Goal: Communication & Community: Answer question/provide support

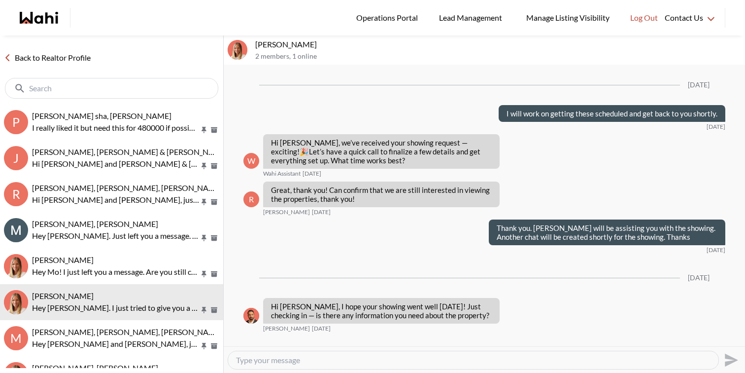
scroll to position [1307, 0]
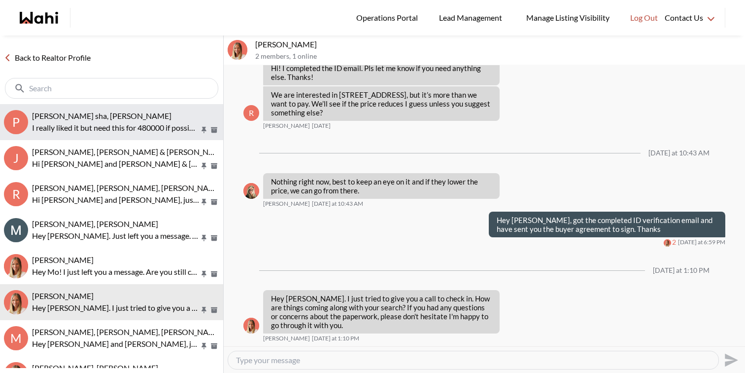
click at [80, 122] on p "I really liked it but need this for 480000 if possible at all to negotiate" at bounding box center [116, 128] width 168 height 12
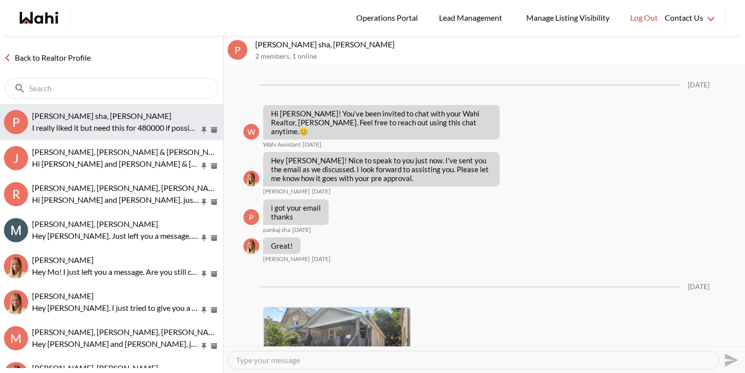
scroll to position [1121, 0]
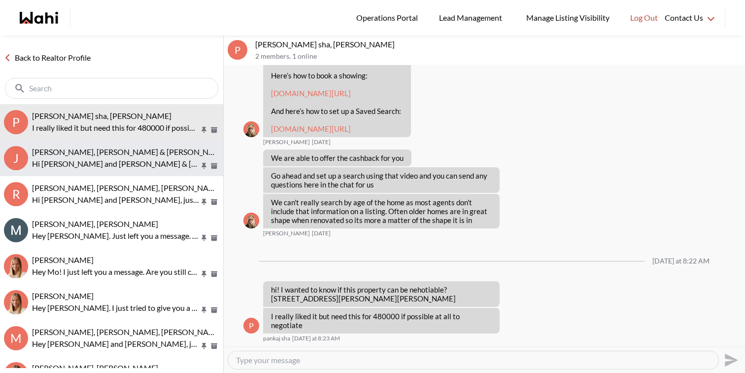
click at [56, 158] on p "Hi Jason and Jason & lauryn, just a reminder, the offer presentation for 49 Pin…" at bounding box center [116, 164] width 168 height 12
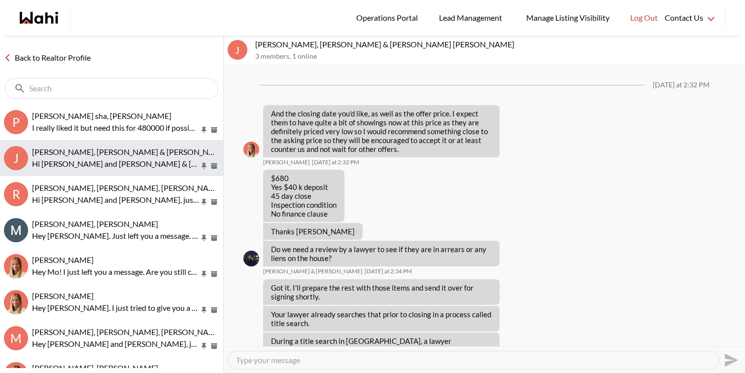
scroll to position [1109, 0]
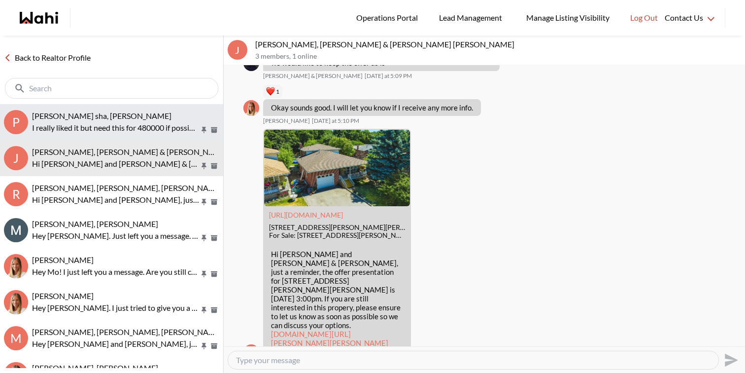
click at [65, 136] on button "p pankaj sha, Michelle I really liked it but need this for 480000 if possible a…" at bounding box center [111, 122] width 223 height 36
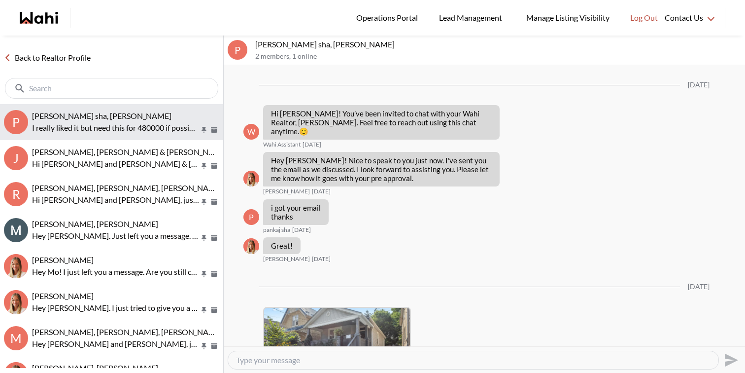
scroll to position [1121, 0]
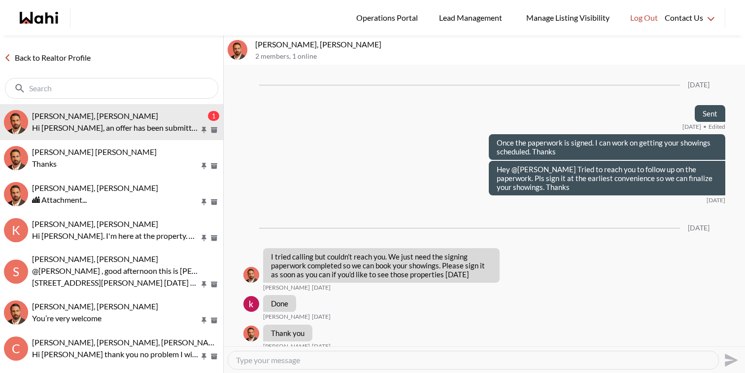
scroll to position [1370, 0]
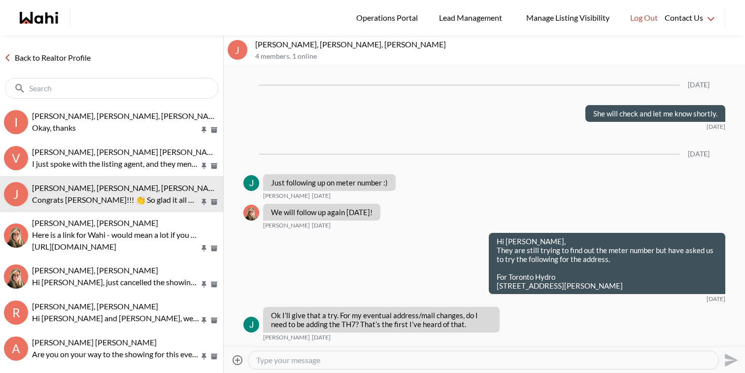
scroll to position [1530, 0]
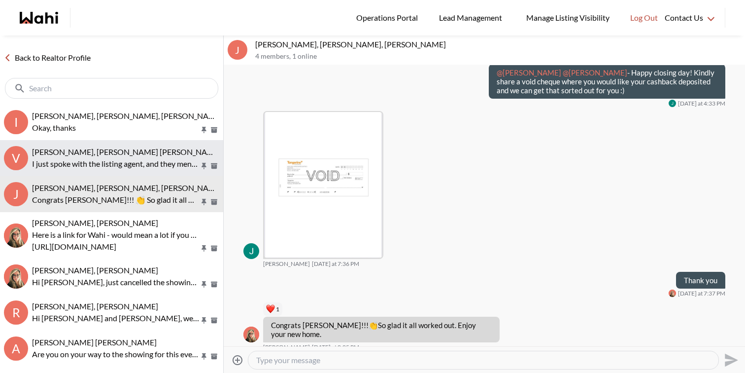
click at [111, 163] on p "I just spoke with the listing agent, and they mentioned that the current tenant…" at bounding box center [116, 164] width 168 height 12
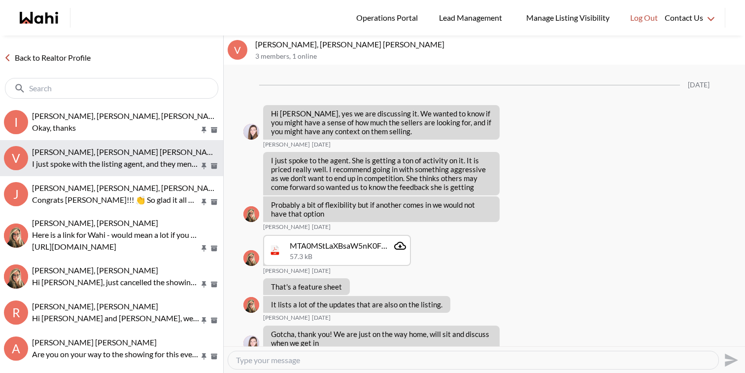
scroll to position [1484, 0]
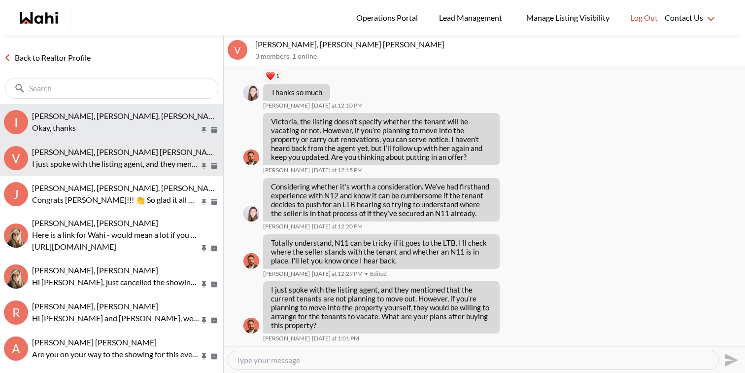
click at [117, 123] on p "Okay, thanks" at bounding box center [116, 128] width 168 height 12
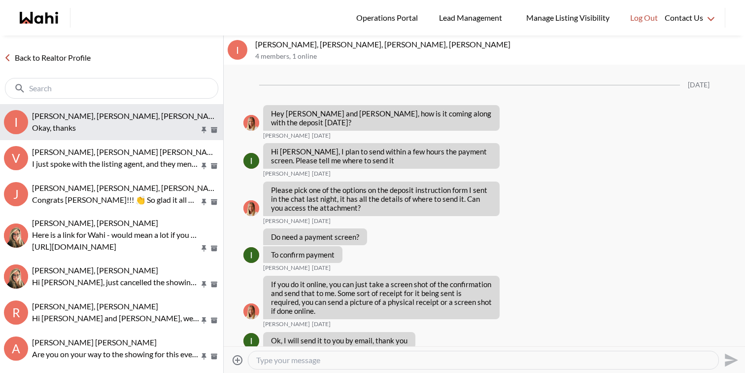
scroll to position [4140, 0]
